Goal: Information Seeking & Learning: Understand process/instructions

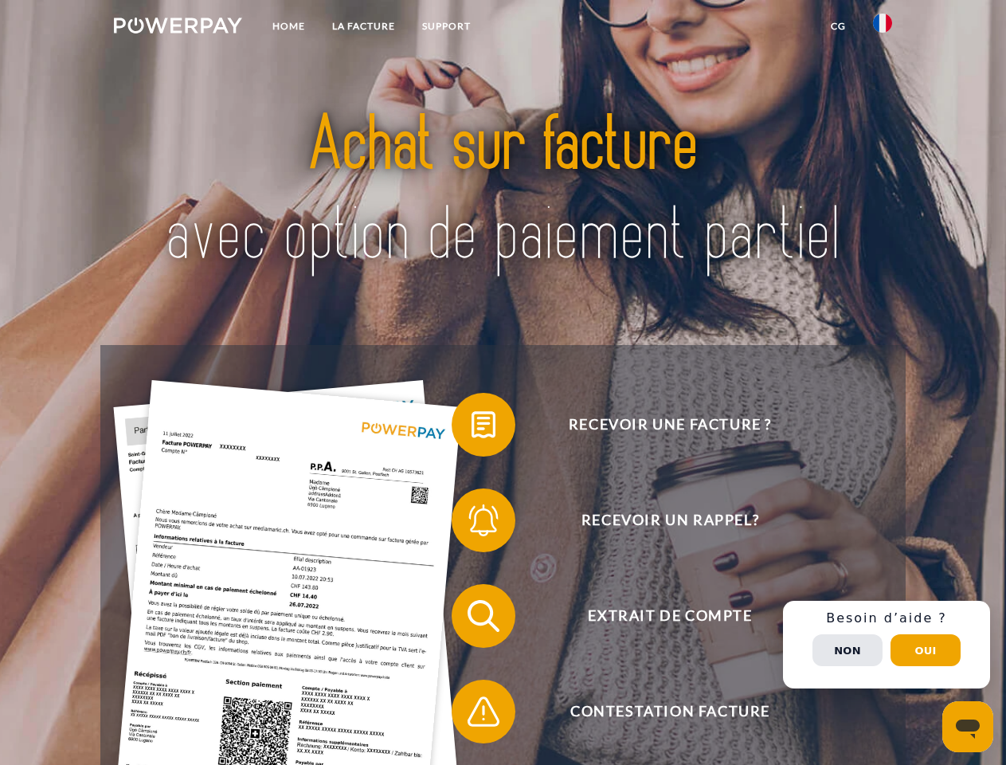
click at [178, 28] on img at bounding box center [178, 26] width 128 height 16
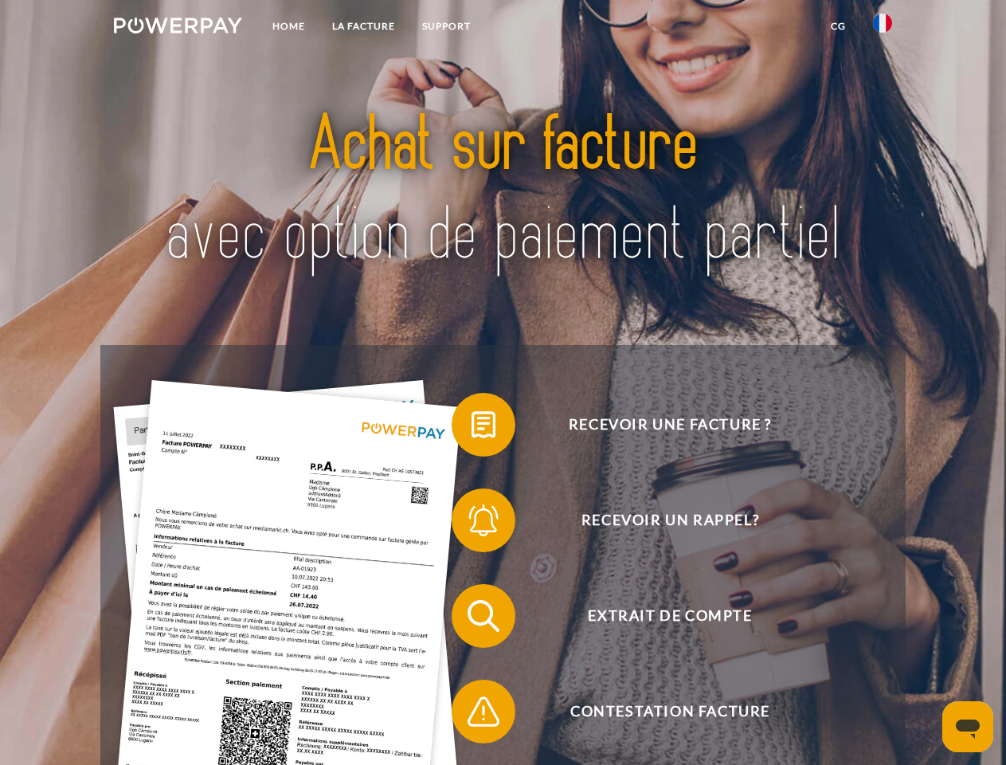
click at [882, 28] on img at bounding box center [882, 23] width 19 height 19
click at [838, 26] on link "CG" at bounding box center [838, 26] width 42 height 29
click at [471, 428] on span at bounding box center [460, 425] width 80 height 80
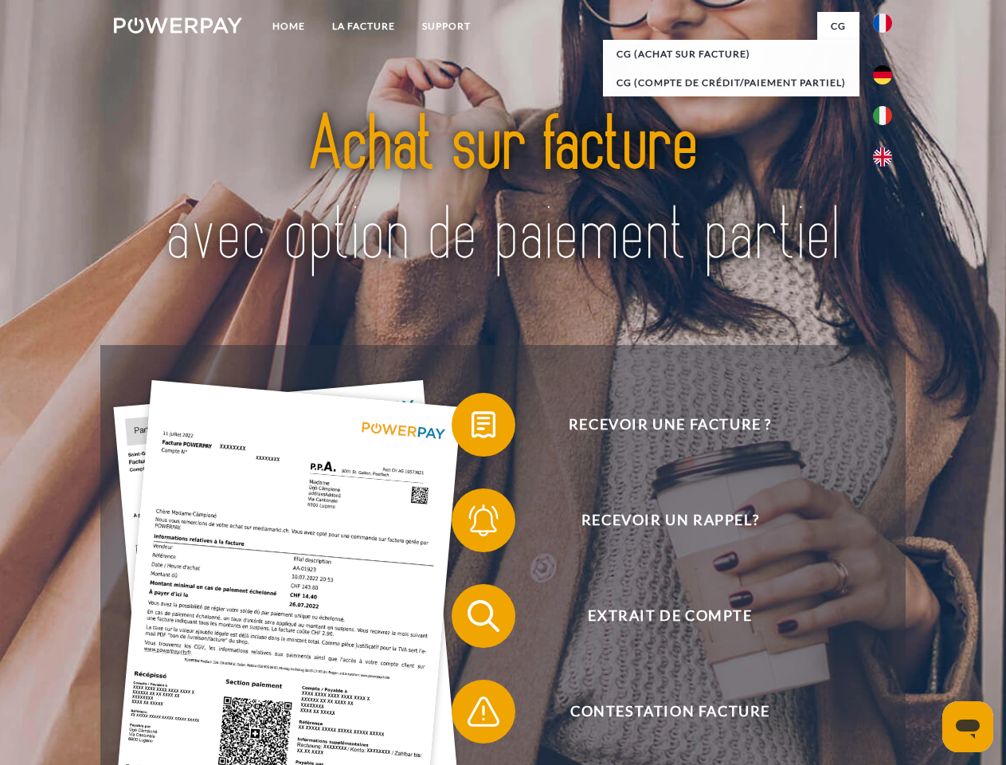
click at [471, 523] on span at bounding box center [460, 520] width 80 height 80
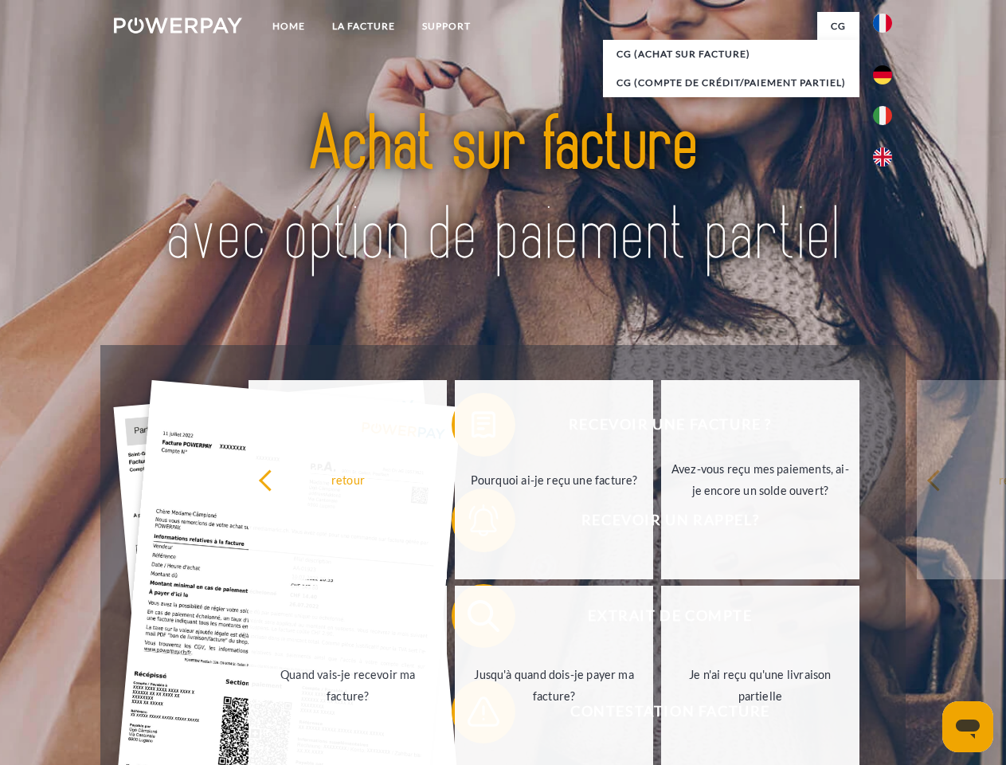
click at [471, 619] on link "Jusqu'à quand dois-je payer ma facture?" at bounding box center [554, 684] width 198 height 199
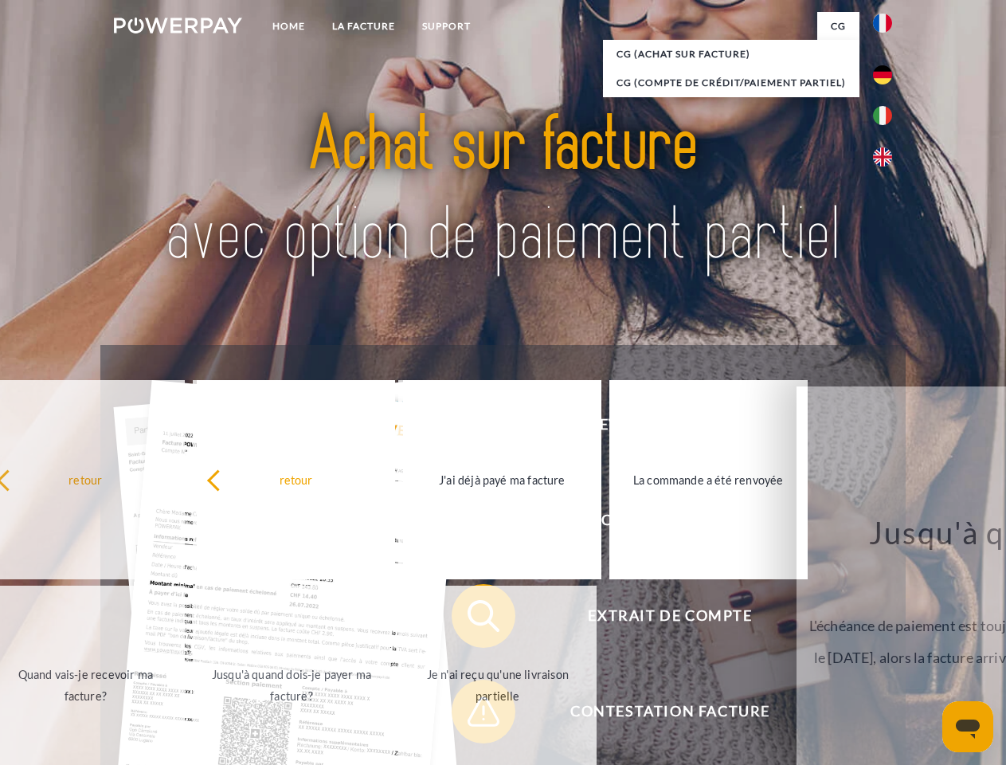
click at [471, 714] on link "Je n'ai reçu qu'une livraison partielle" at bounding box center [497, 684] width 198 height 199
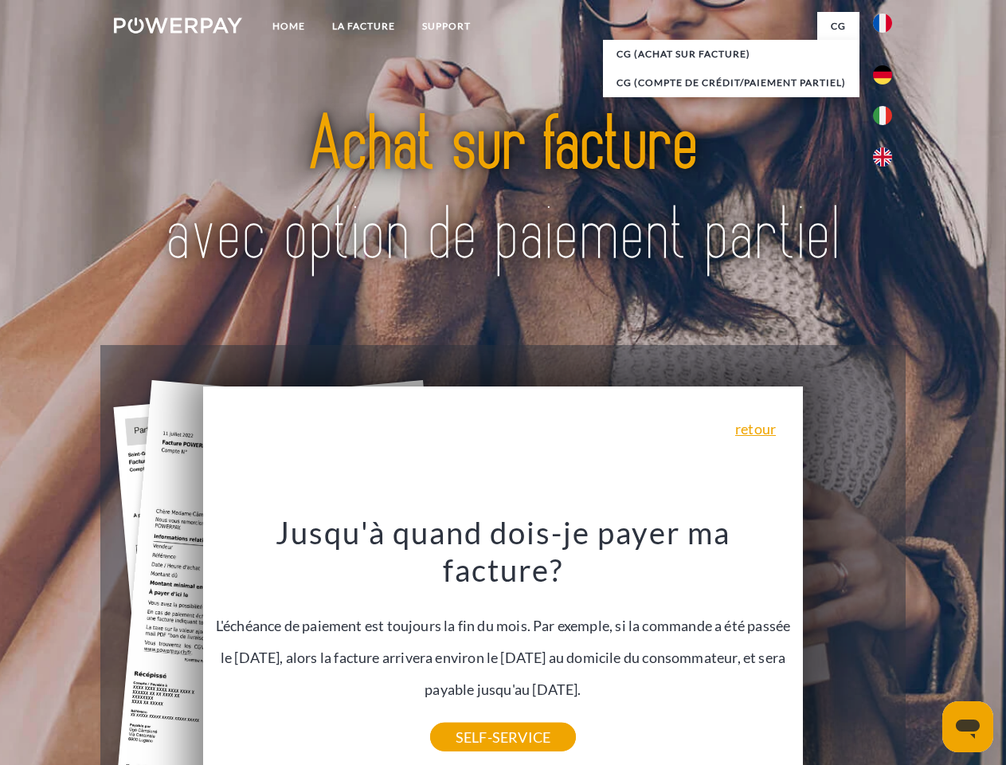
click at [886, 644] on div "Recevoir une facture ? Recevoir un rappel? Extrait de compte retour" at bounding box center [502, 663] width 804 height 637
click at [847, 647] on span "Extrait de compte" at bounding box center [670, 616] width 390 height 64
click at [925, 650] on header "Home LA FACTURE Support" at bounding box center [503, 550] width 1006 height 1100
